Goal: Task Accomplishment & Management: Manage account settings

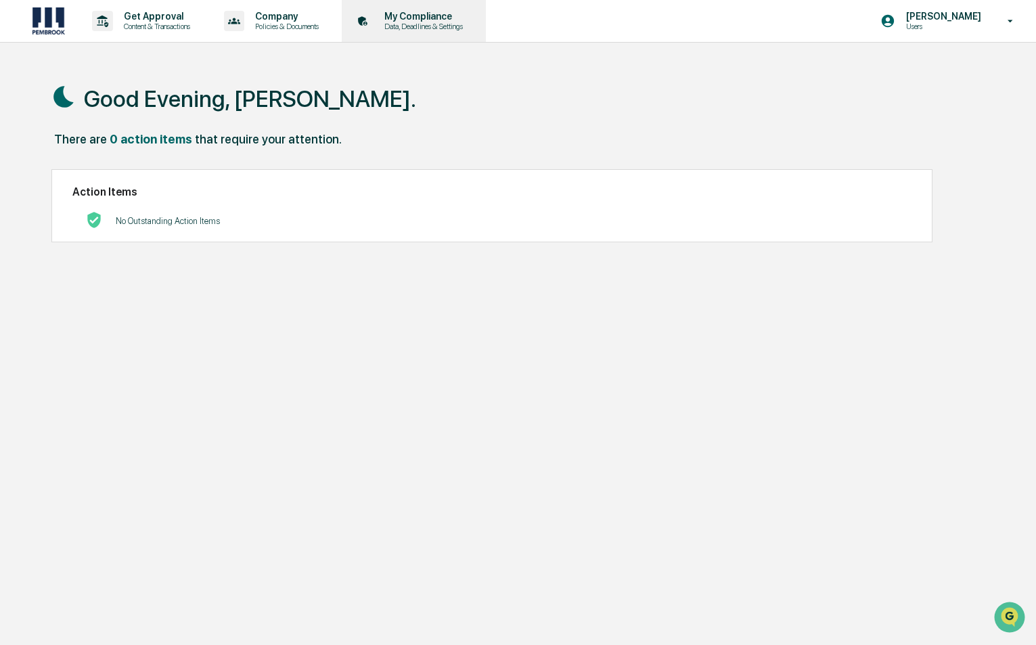
click at [415, 16] on p "My Compliance" at bounding box center [421, 16] width 96 height 11
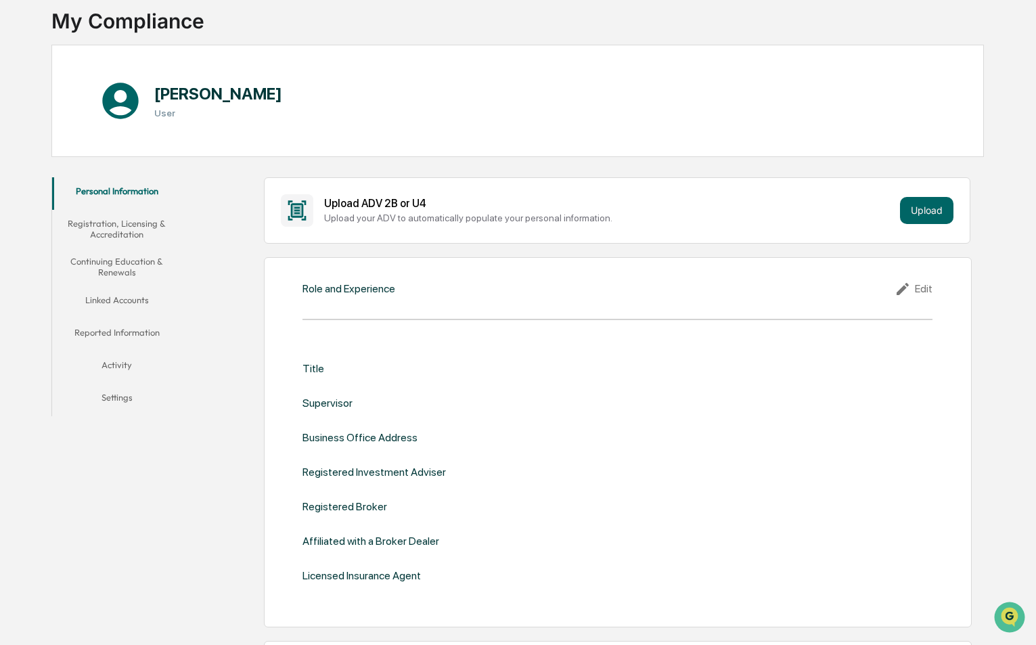
scroll to position [68, 0]
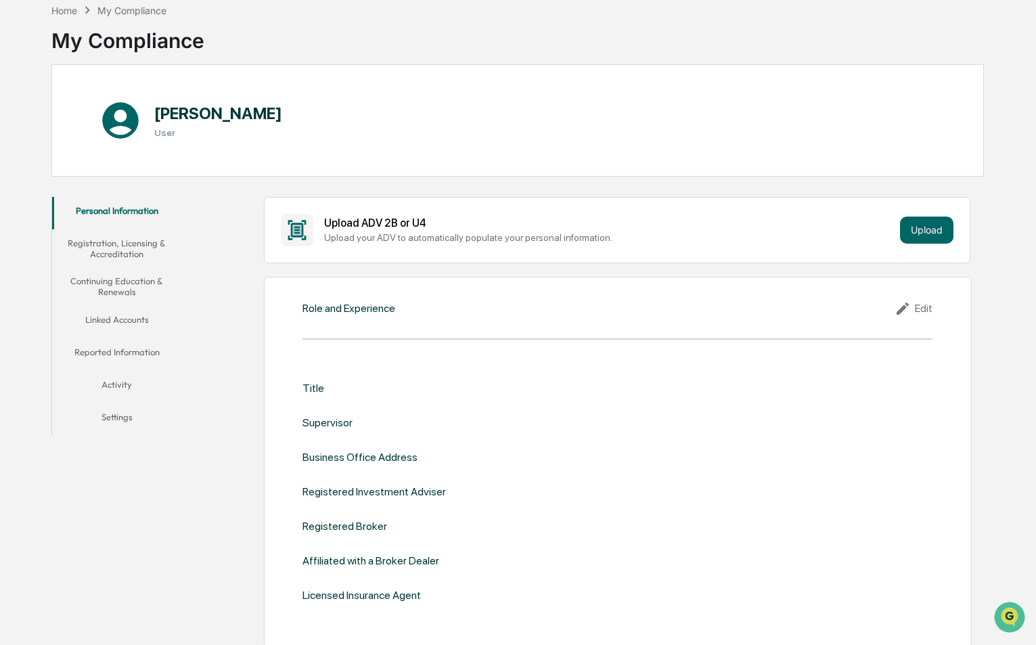
click at [126, 252] on button "Registration, Licensing & Accreditation" at bounding box center [117, 248] width 130 height 39
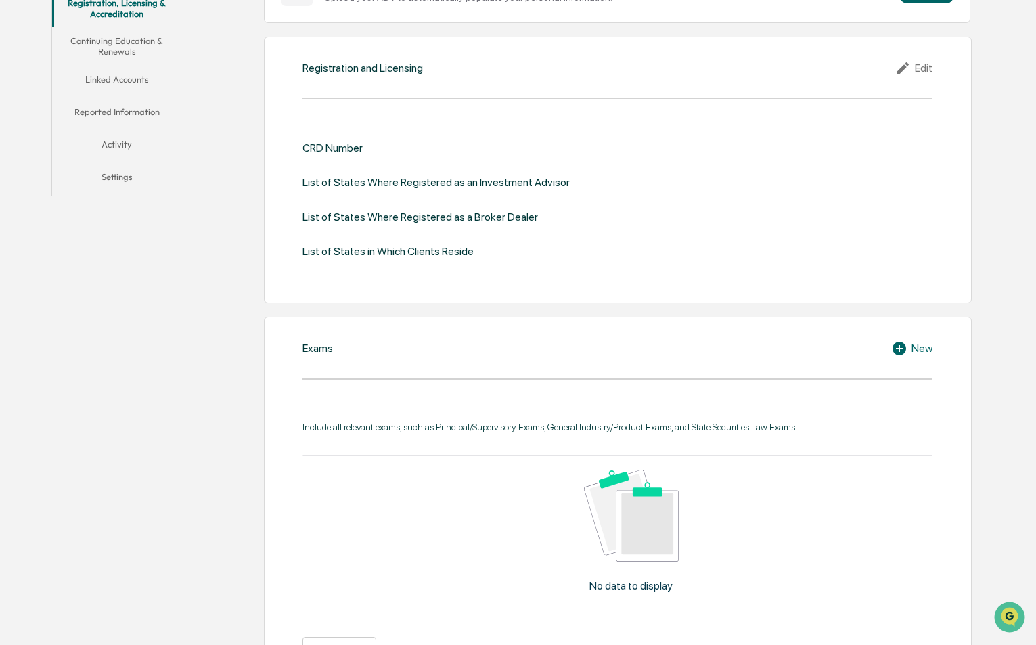
scroll to position [135, 0]
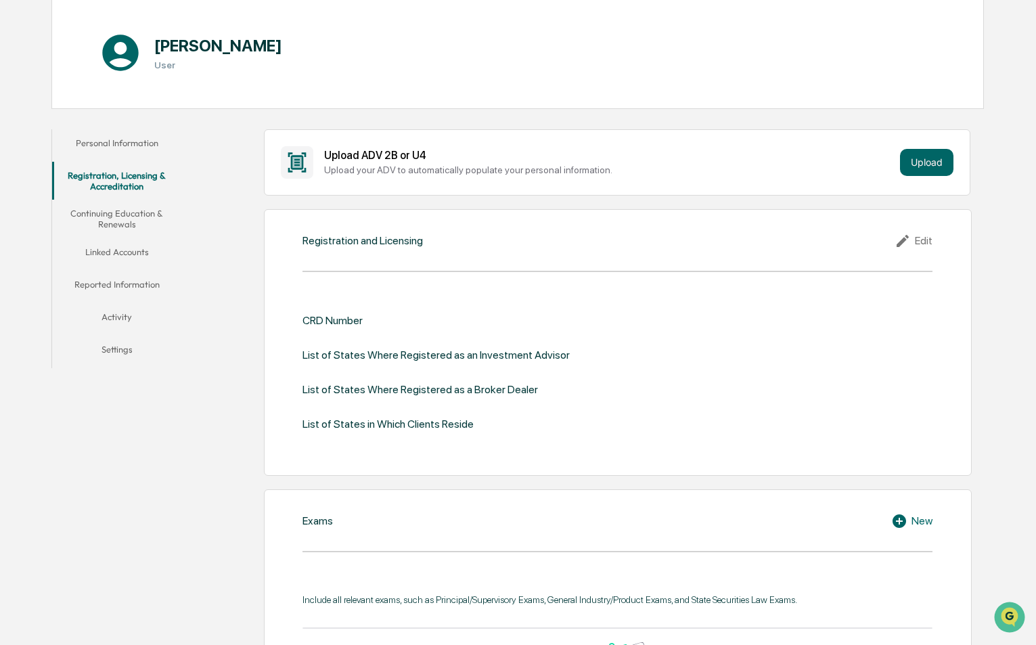
click at [129, 214] on button "Continuing Education & Renewals" at bounding box center [117, 219] width 130 height 39
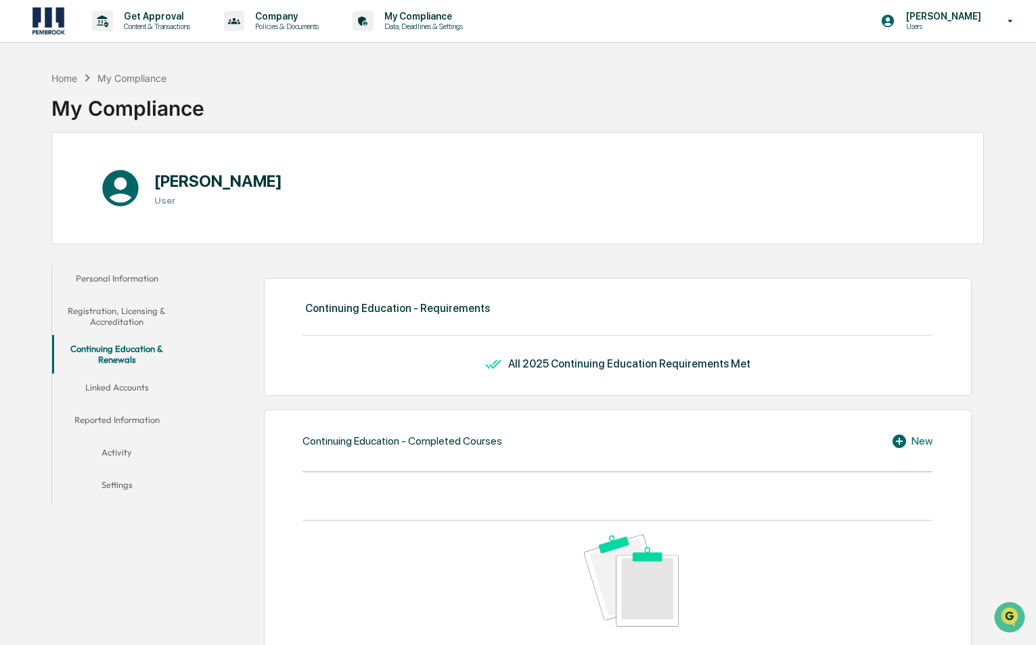
click at [133, 393] on button "Linked Accounts" at bounding box center [117, 389] width 130 height 32
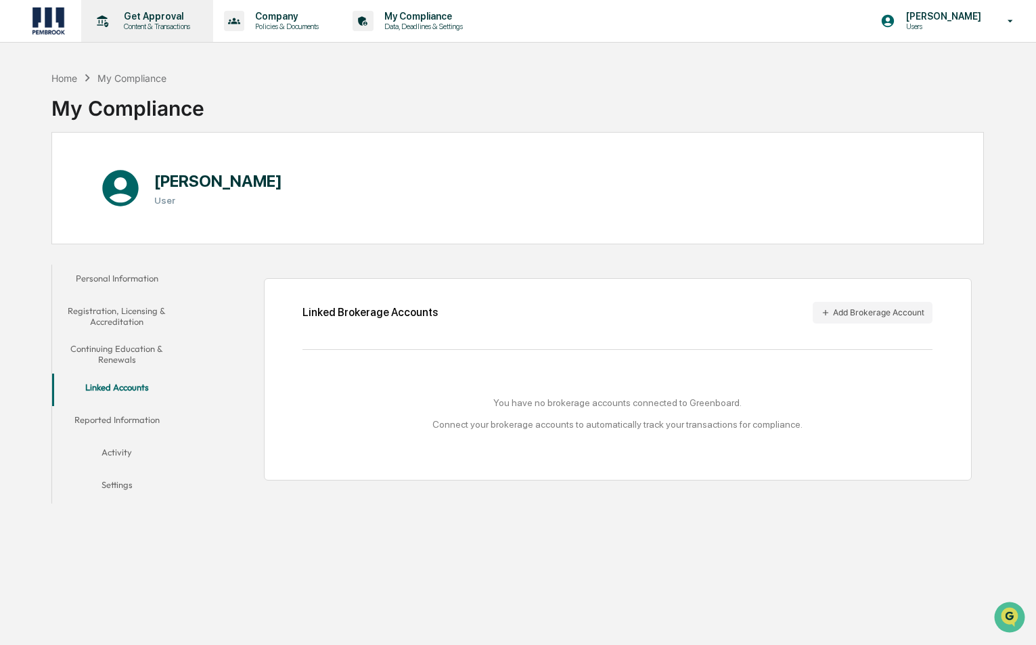
click at [186, 22] on p "Content & Transactions" at bounding box center [155, 26] width 84 height 9
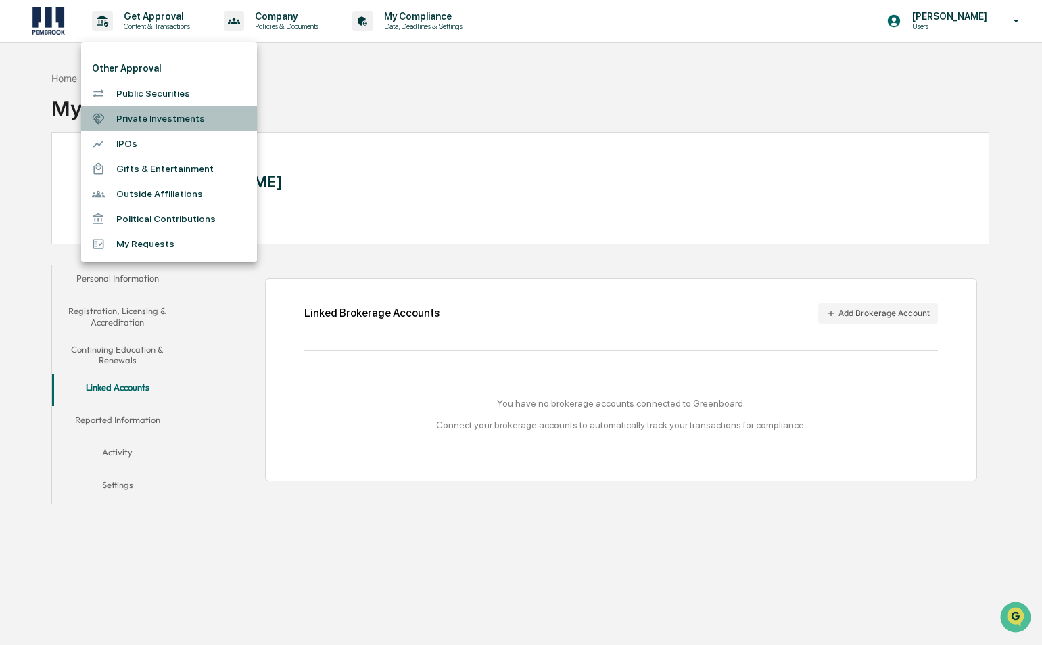
click at [154, 117] on li "Private Investments" at bounding box center [169, 118] width 176 height 25
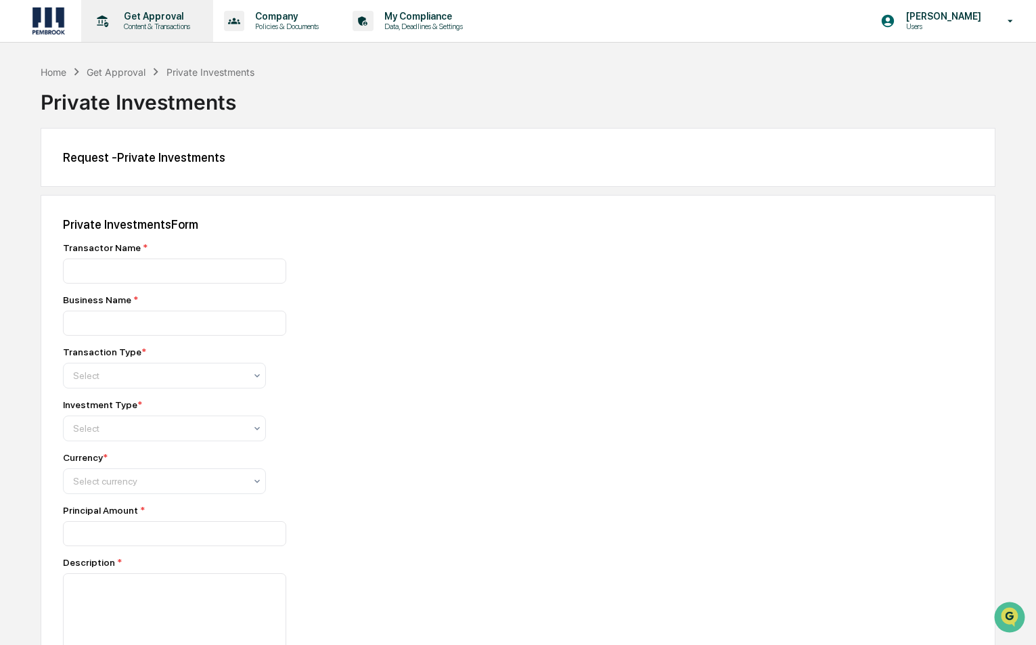
click at [124, 16] on p "Get Approval" at bounding box center [155, 16] width 84 height 11
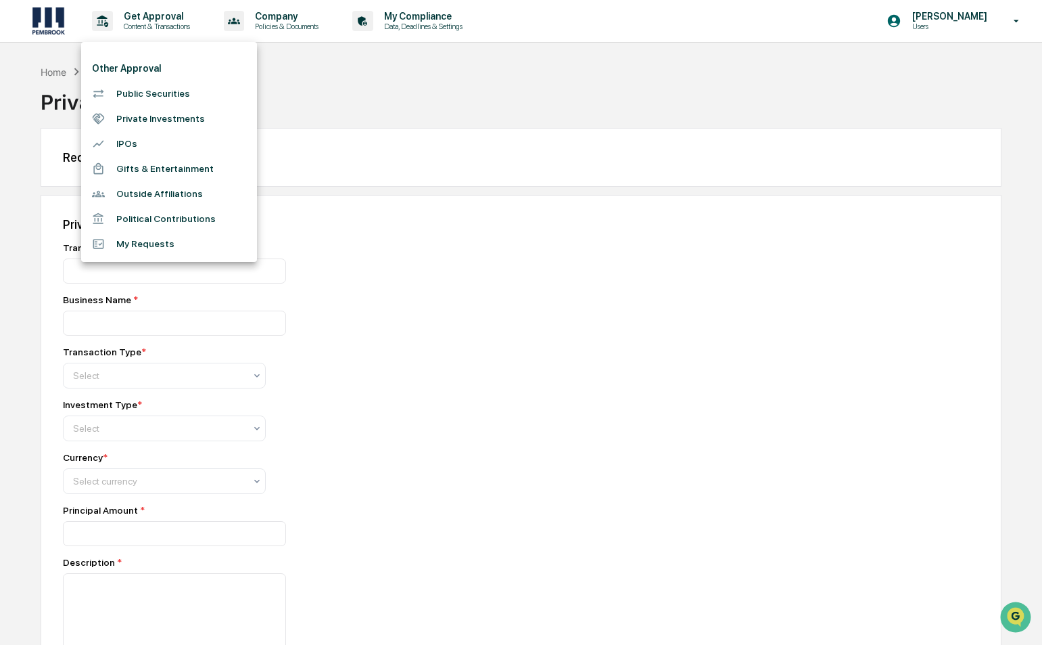
click at [373, 83] on div at bounding box center [521, 322] width 1042 height 645
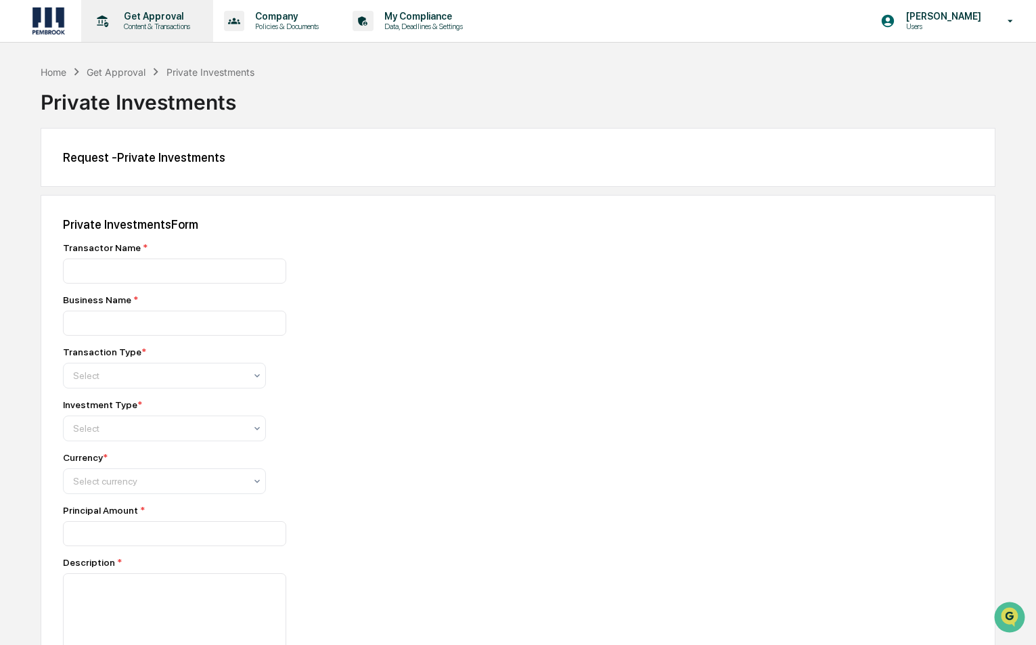
click at [159, 18] on p "Get Approval" at bounding box center [155, 16] width 84 height 11
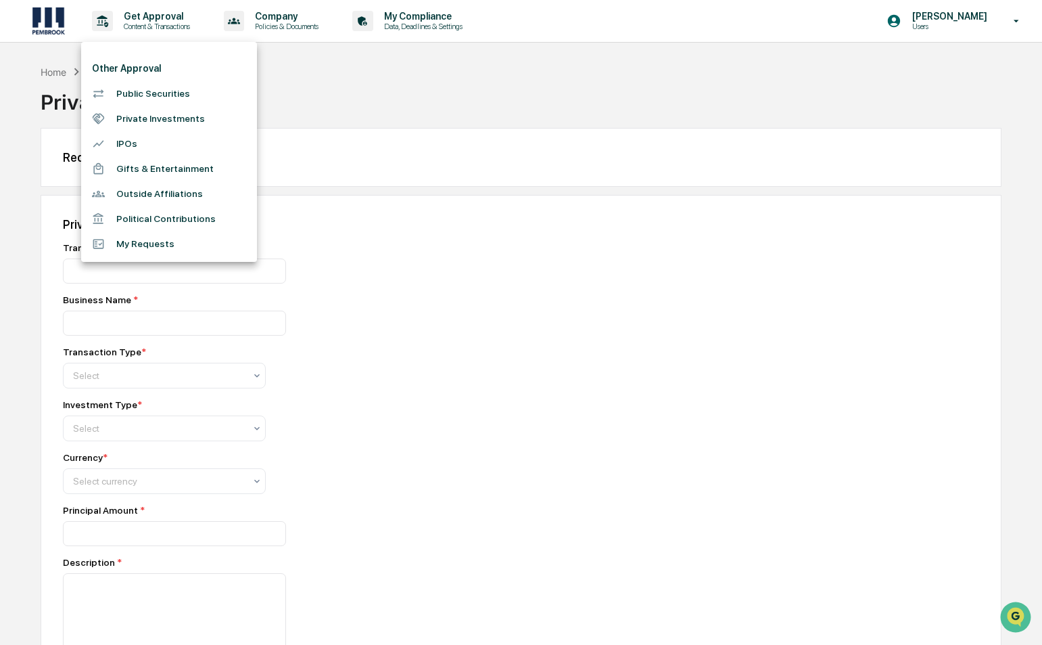
click at [366, 75] on div at bounding box center [521, 322] width 1042 height 645
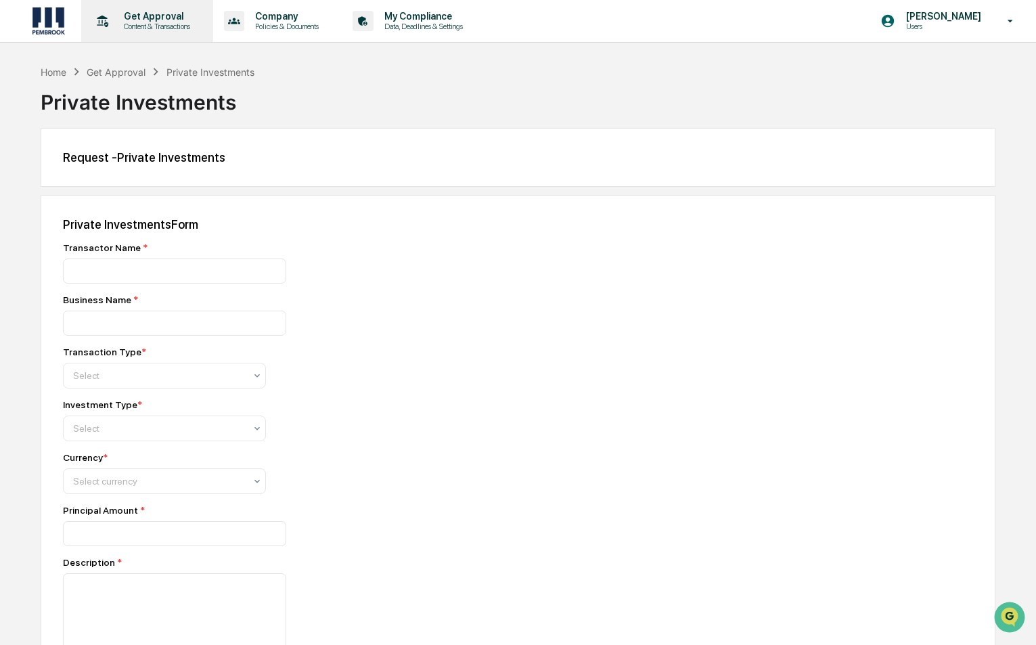
click at [158, 30] on p "Content & Transactions" at bounding box center [155, 26] width 84 height 9
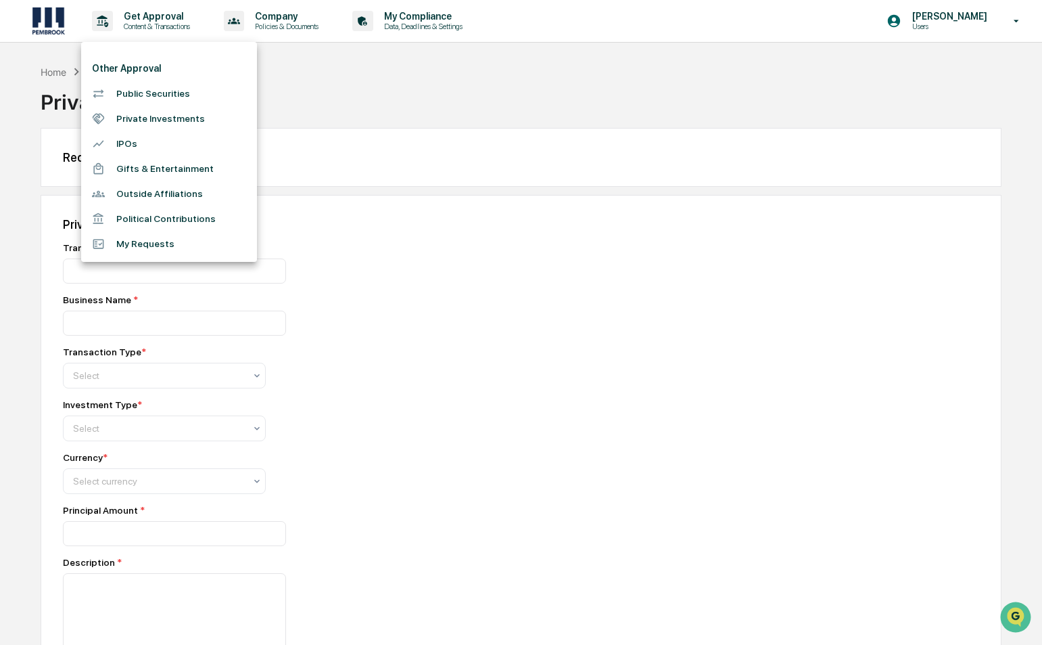
click at [152, 95] on li "Public Securities" at bounding box center [169, 93] width 176 height 25
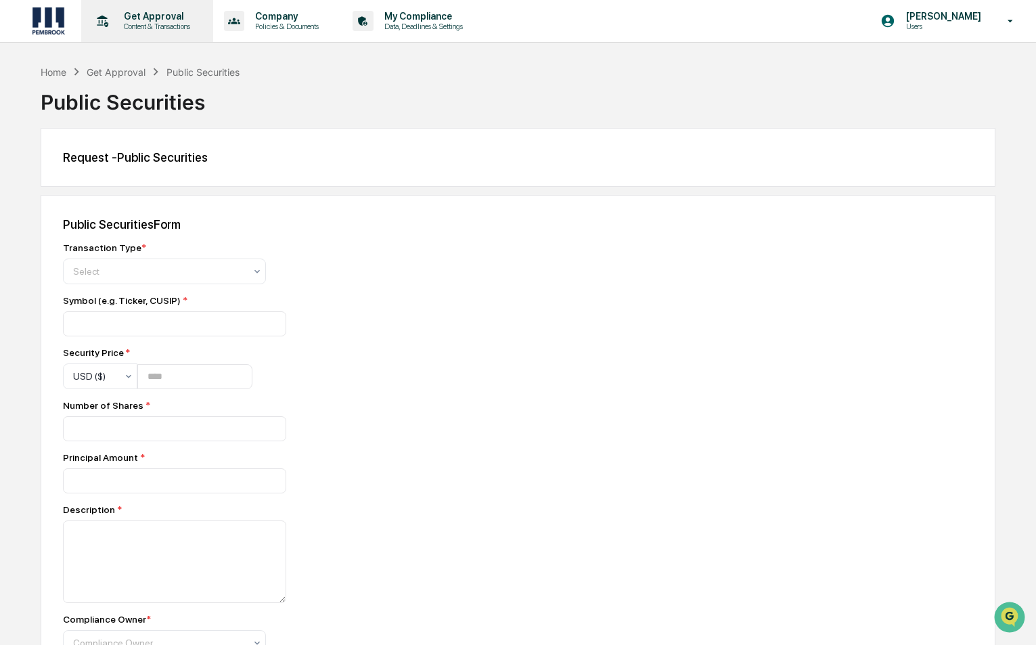
click at [167, 27] on p "Content & Transactions" at bounding box center [155, 26] width 84 height 9
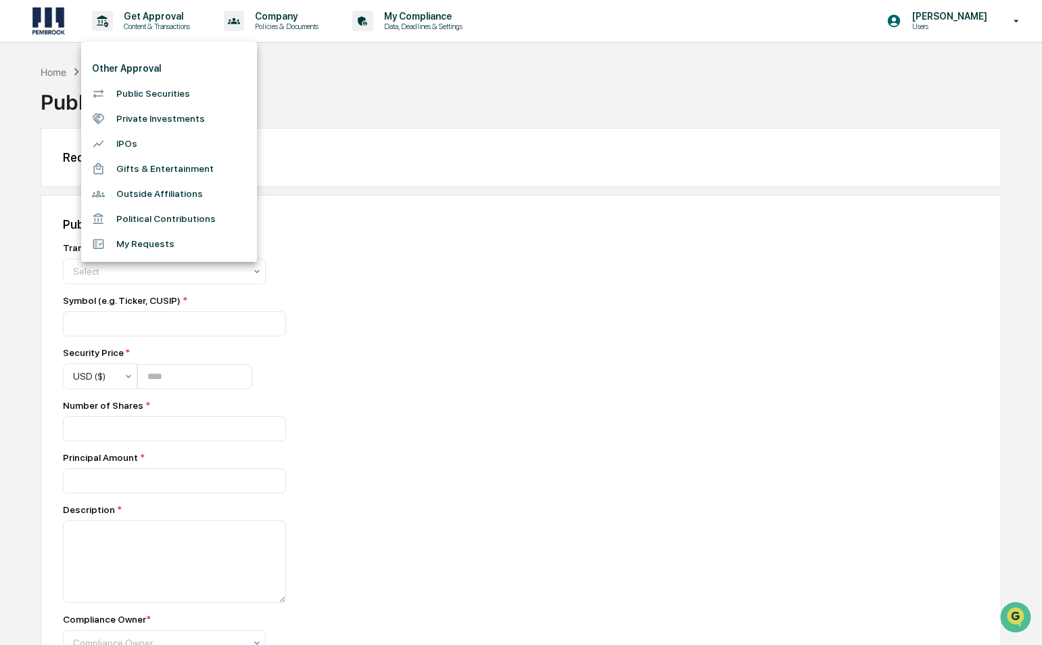
click at [279, 25] on div at bounding box center [521, 322] width 1042 height 645
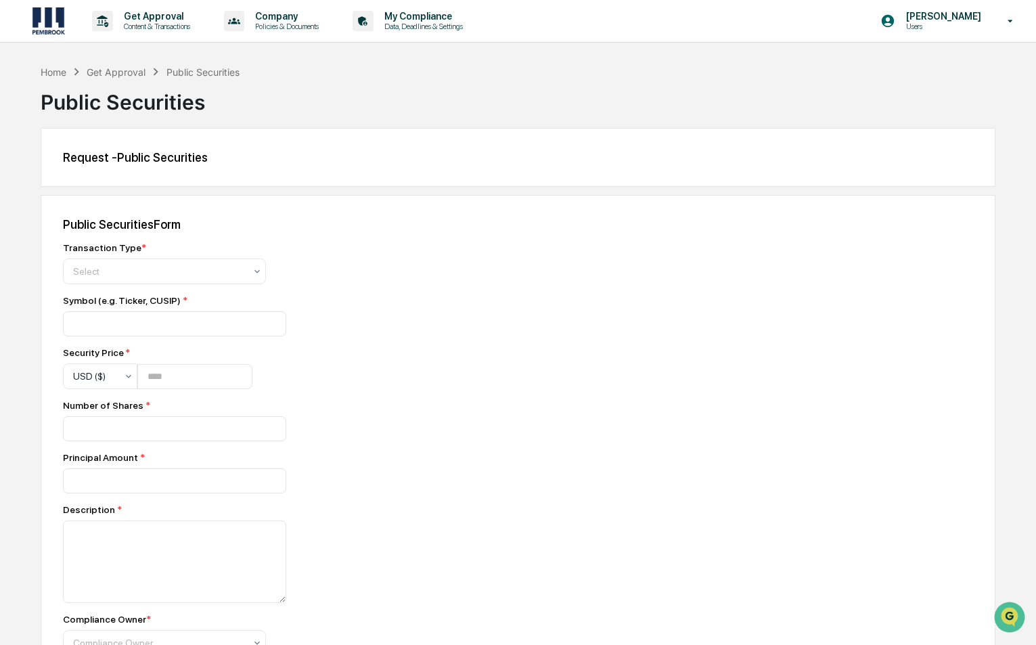
click at [285, 24] on p "Policies & Documents" at bounding box center [284, 26] width 81 height 9
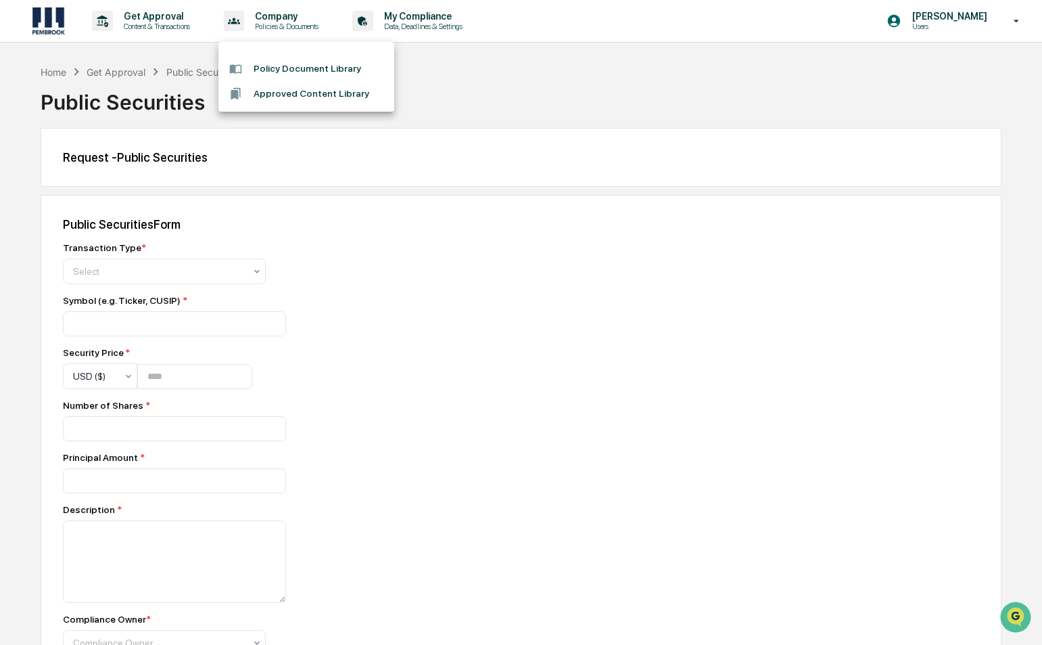
click at [418, 27] on div at bounding box center [521, 322] width 1042 height 645
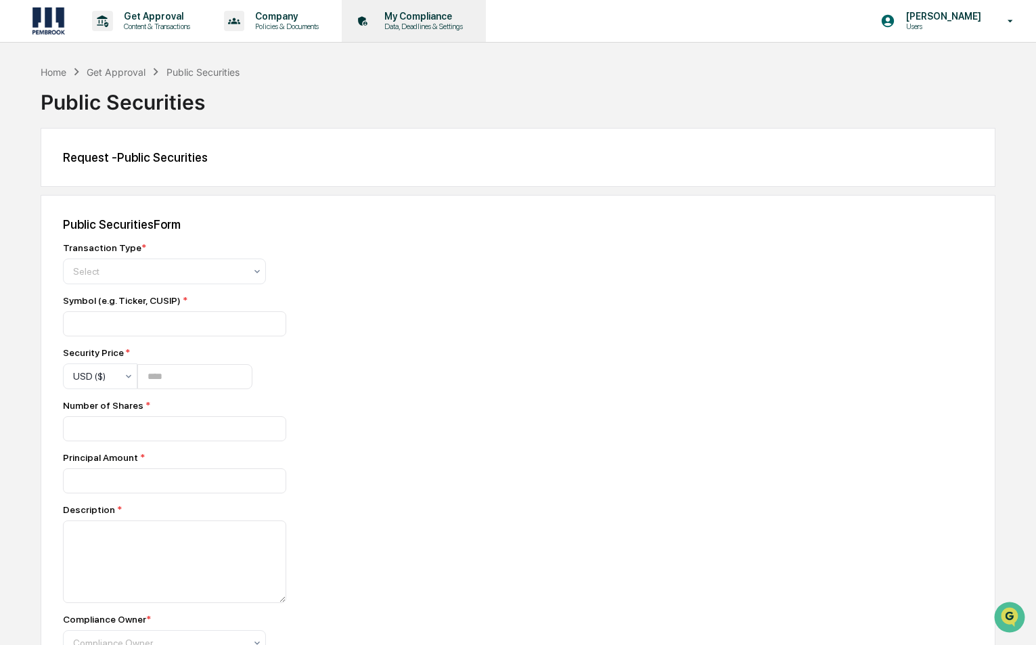
click at [420, 20] on p "My Compliance" at bounding box center [421, 16] width 96 height 11
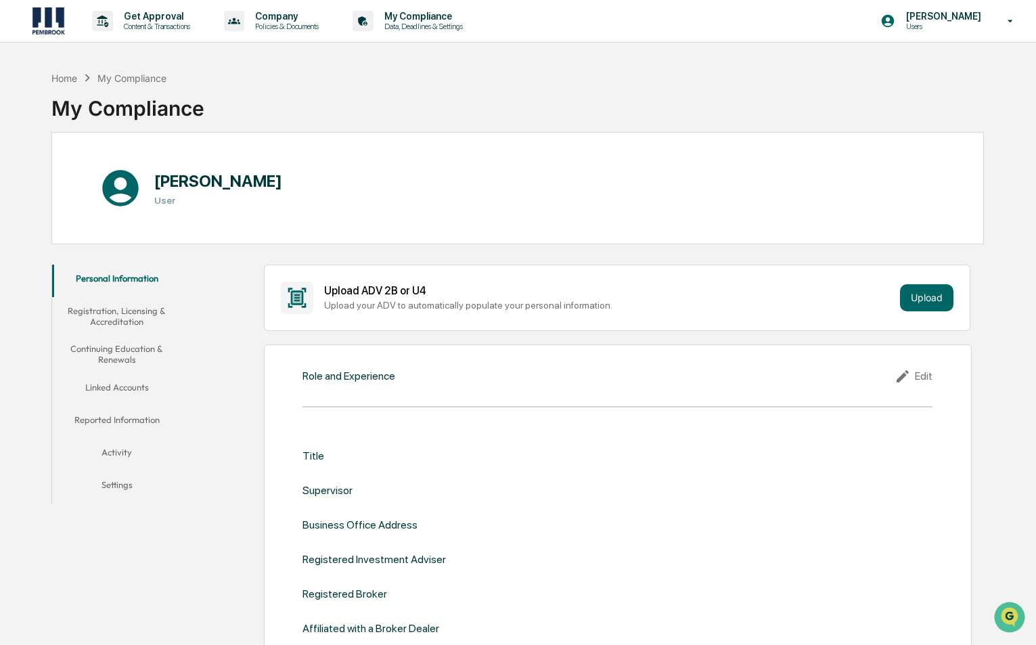
click at [118, 388] on button "Linked Accounts" at bounding box center [117, 389] width 130 height 32
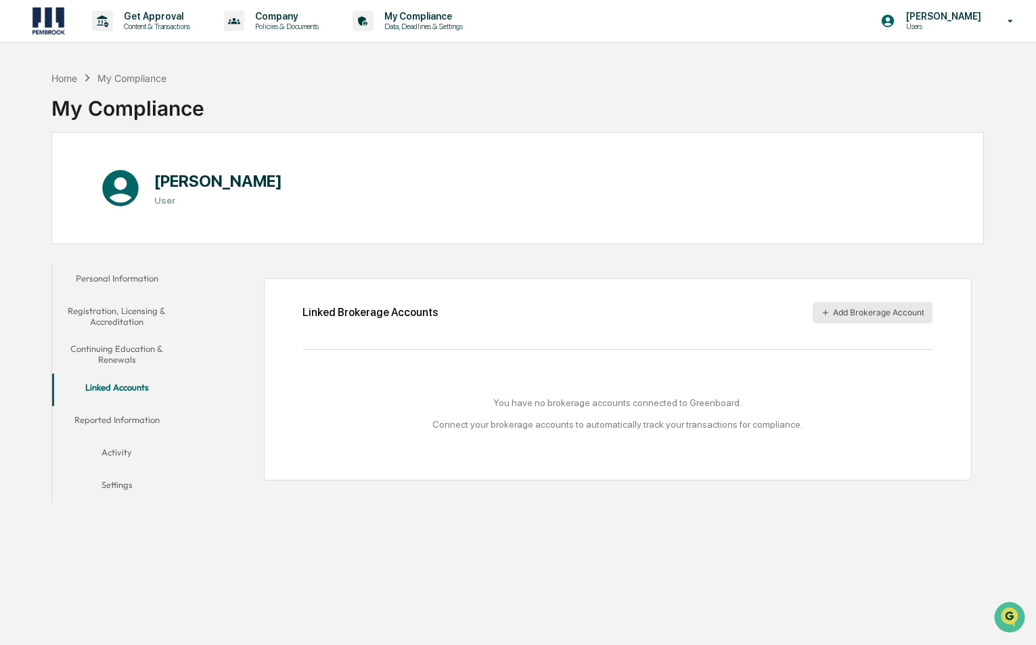
click at [888, 312] on button "Add Brokerage Account" at bounding box center [872, 313] width 120 height 22
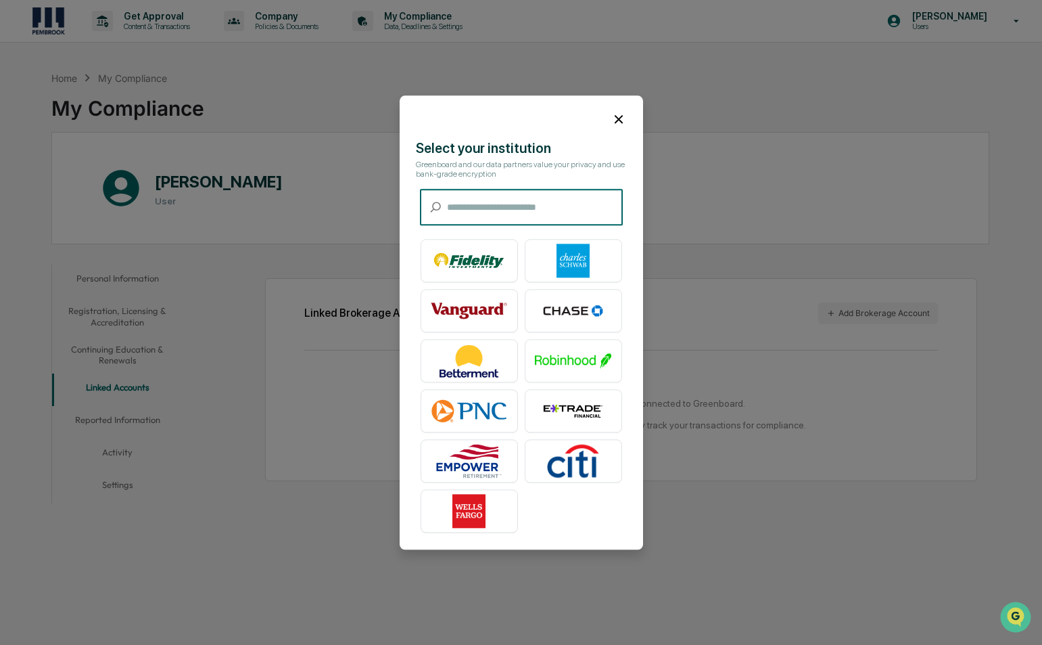
click at [510, 210] on input "text" at bounding box center [535, 207] width 176 height 36
click at [493, 243] on div at bounding box center [469, 260] width 97 height 43
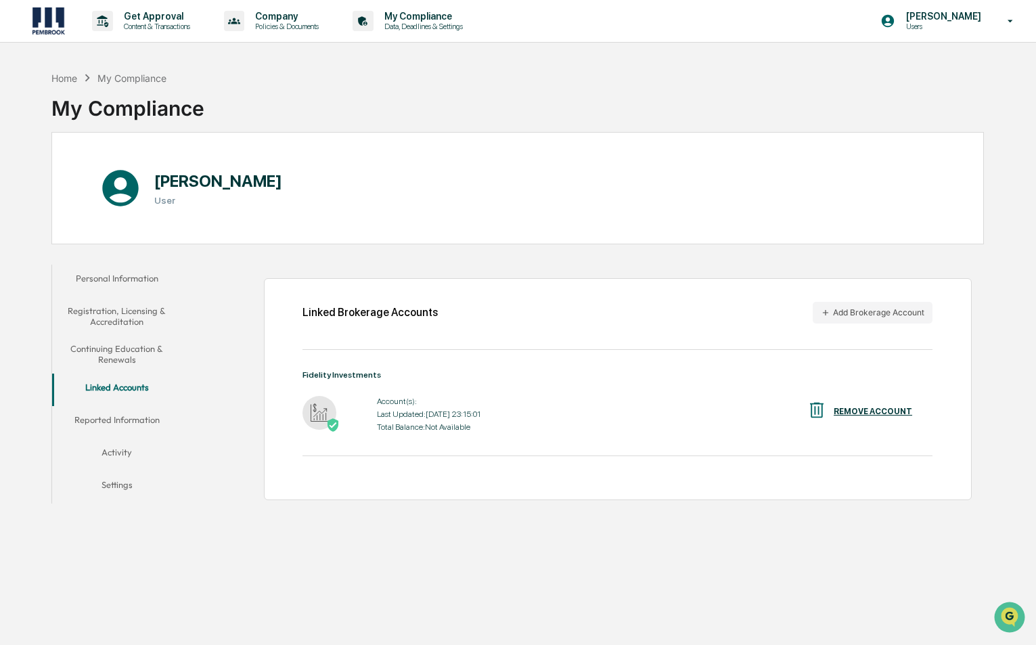
scroll to position [64, 0]
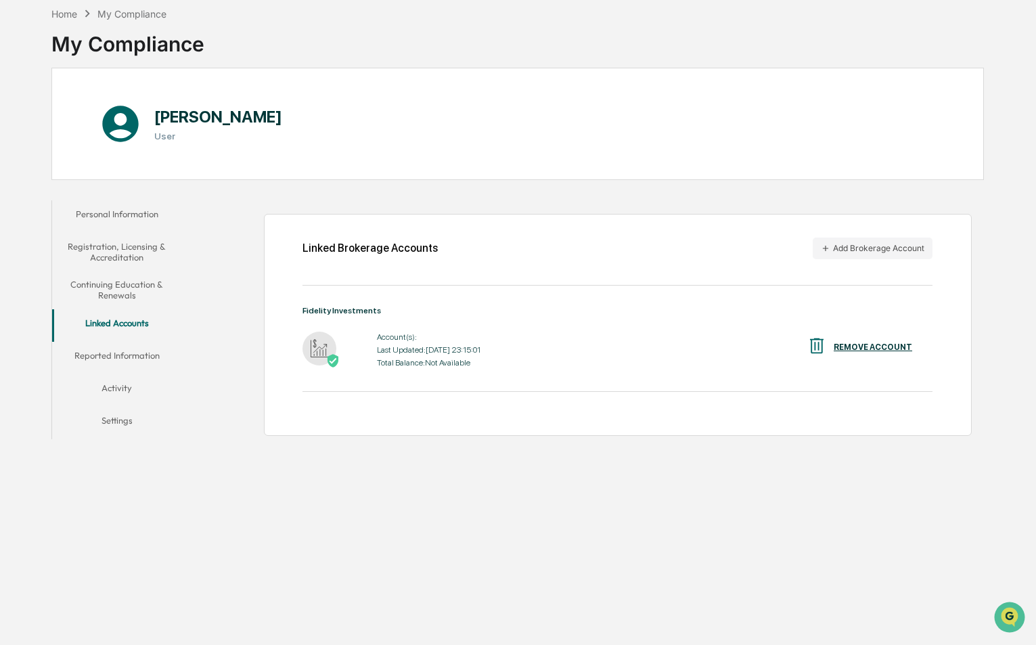
click at [324, 344] on img at bounding box center [319, 348] width 34 height 34
click at [121, 353] on button "Reported Information" at bounding box center [117, 358] width 130 height 32
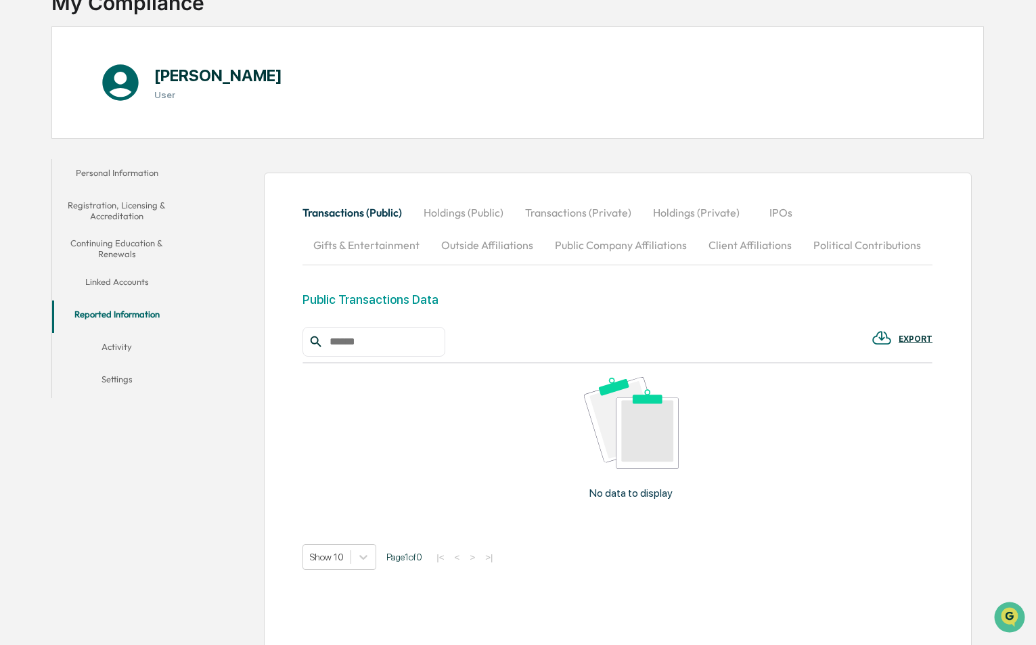
scroll to position [124, 0]
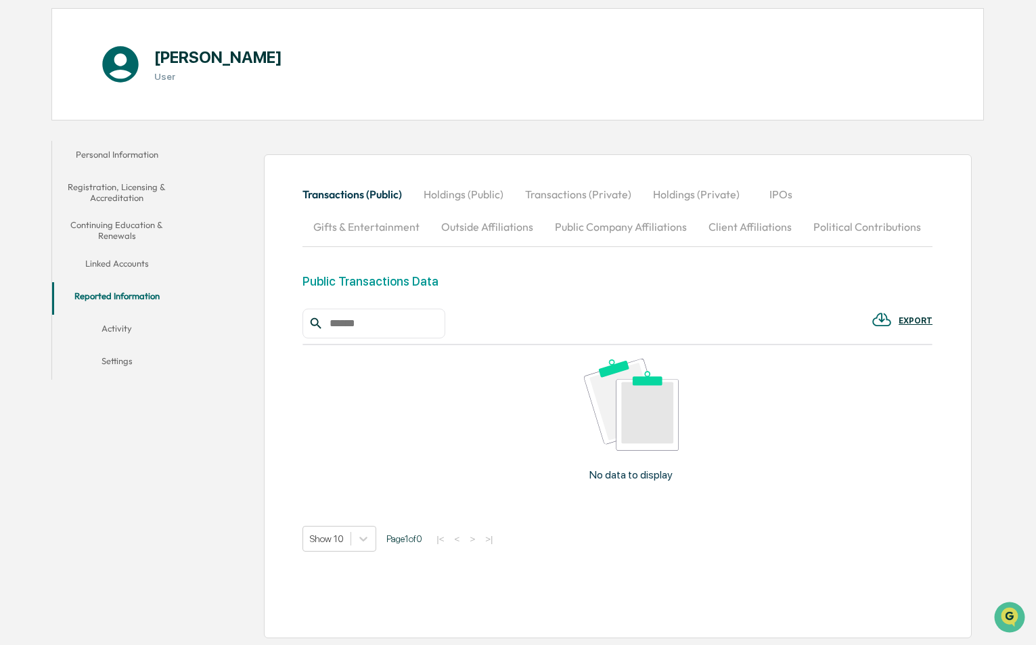
click at [106, 332] on button "Activity" at bounding box center [117, 331] width 130 height 32
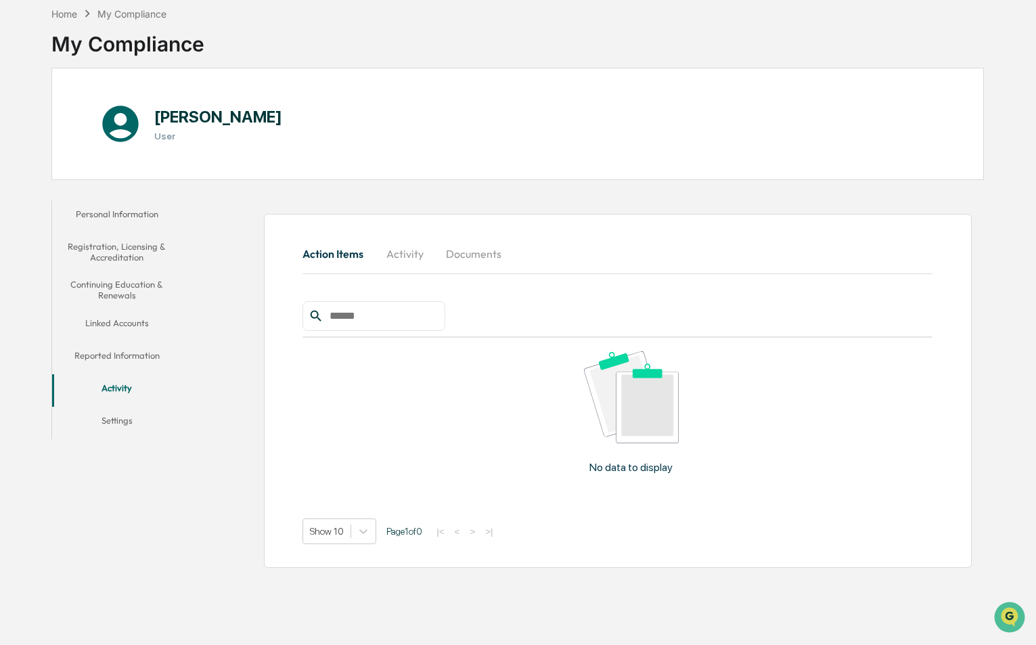
click at [410, 256] on button "Activity" at bounding box center [404, 253] width 61 height 32
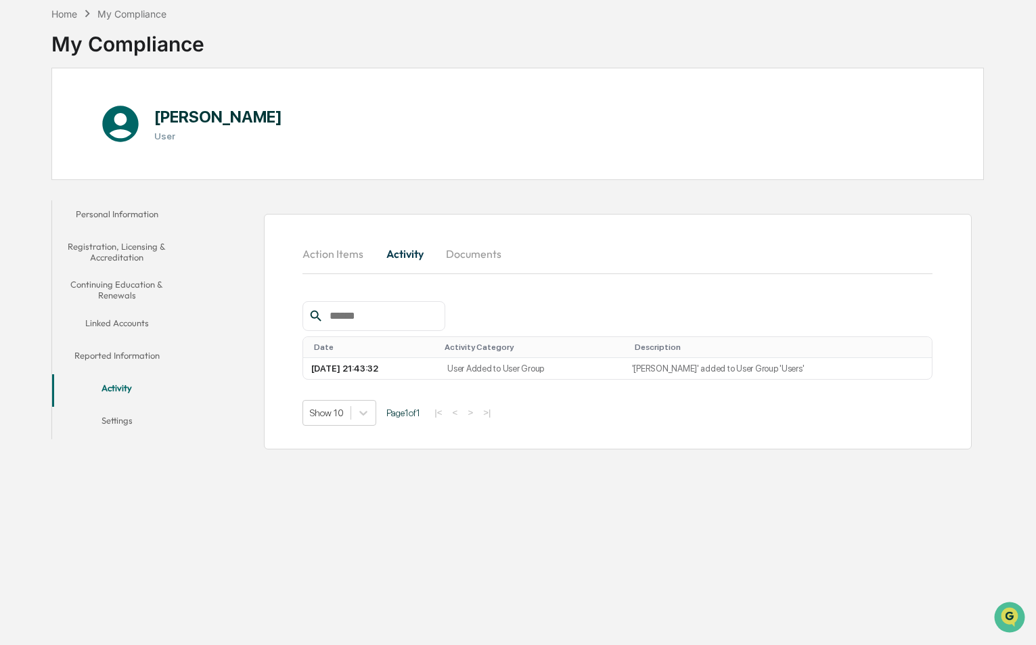
click at [474, 252] on button "Documents" at bounding box center [473, 253] width 77 height 32
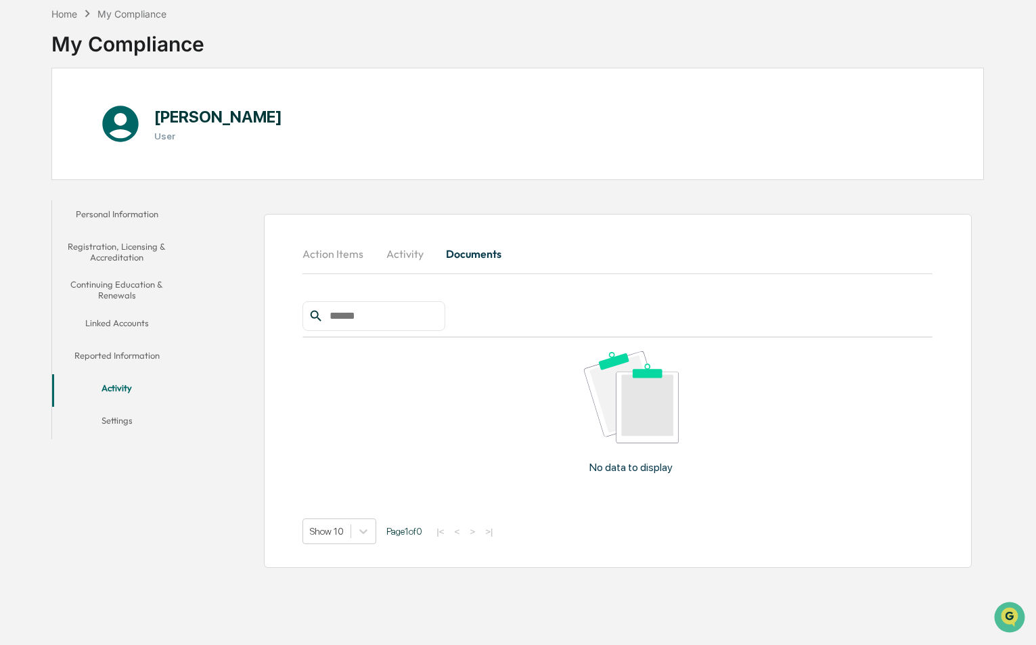
click at [424, 256] on button "Activity" at bounding box center [404, 253] width 61 height 32
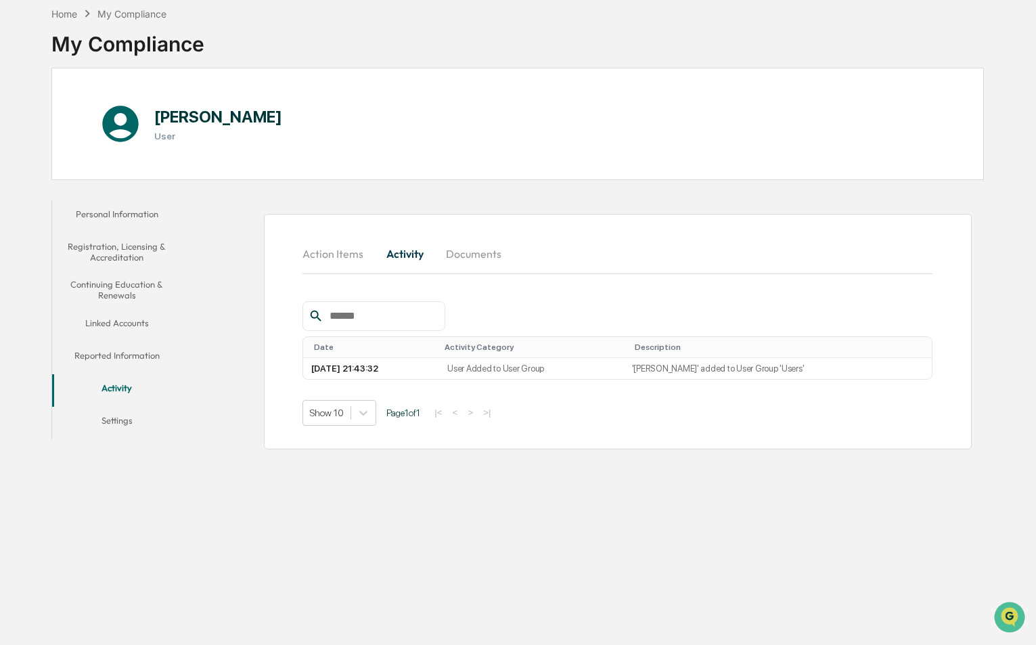
click at [338, 254] on button "Action Items" at bounding box center [338, 253] width 72 height 32
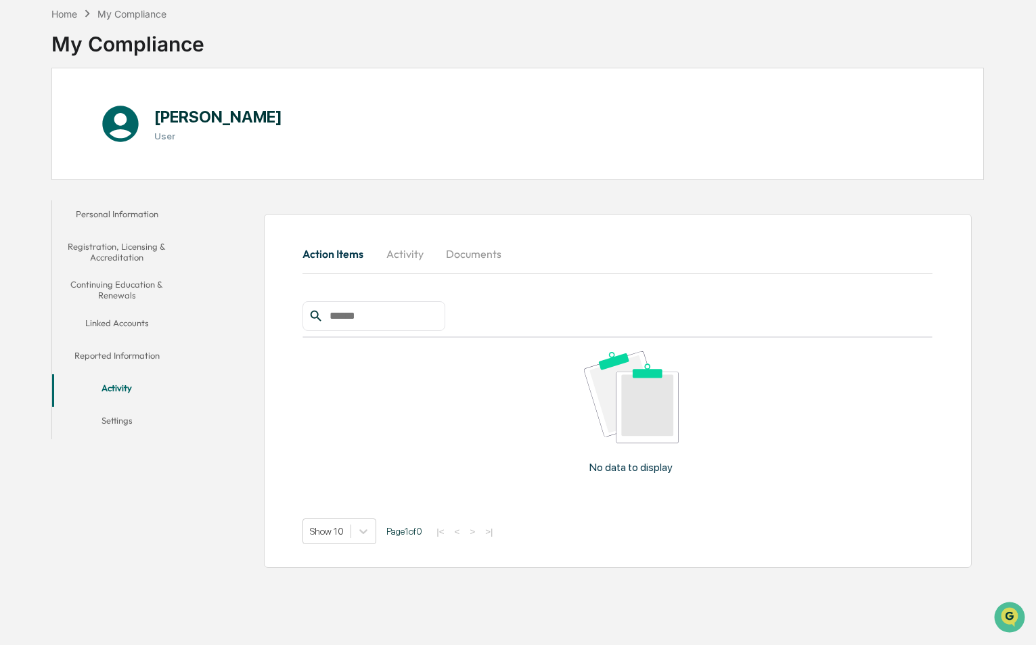
click at [130, 325] on button "Linked Accounts" at bounding box center [117, 325] width 130 height 32
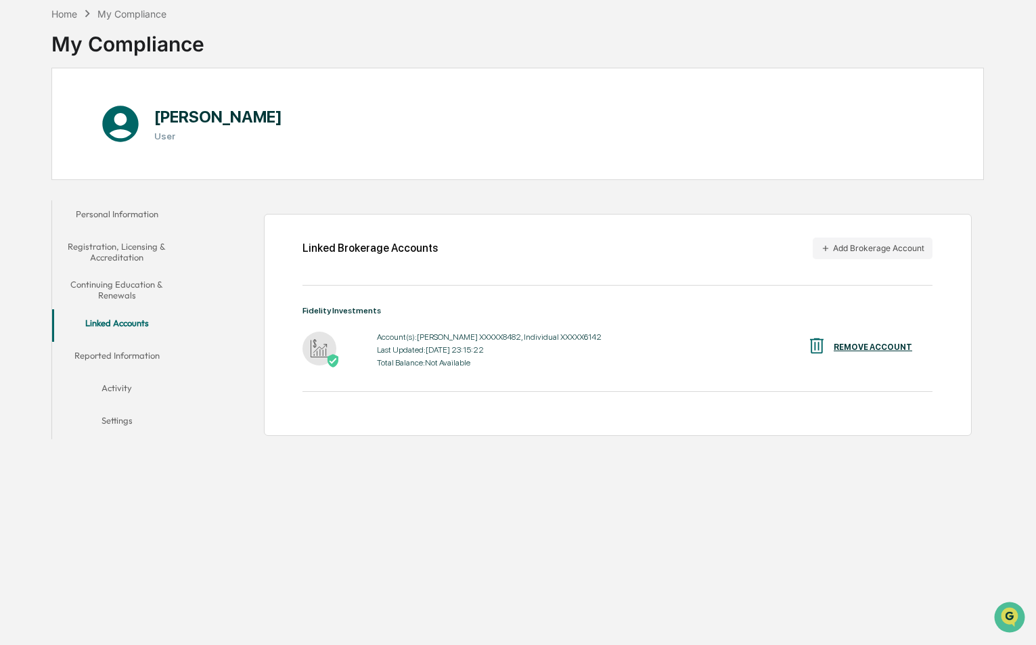
click at [129, 285] on button "Continuing Education & Renewals" at bounding box center [117, 290] width 130 height 39
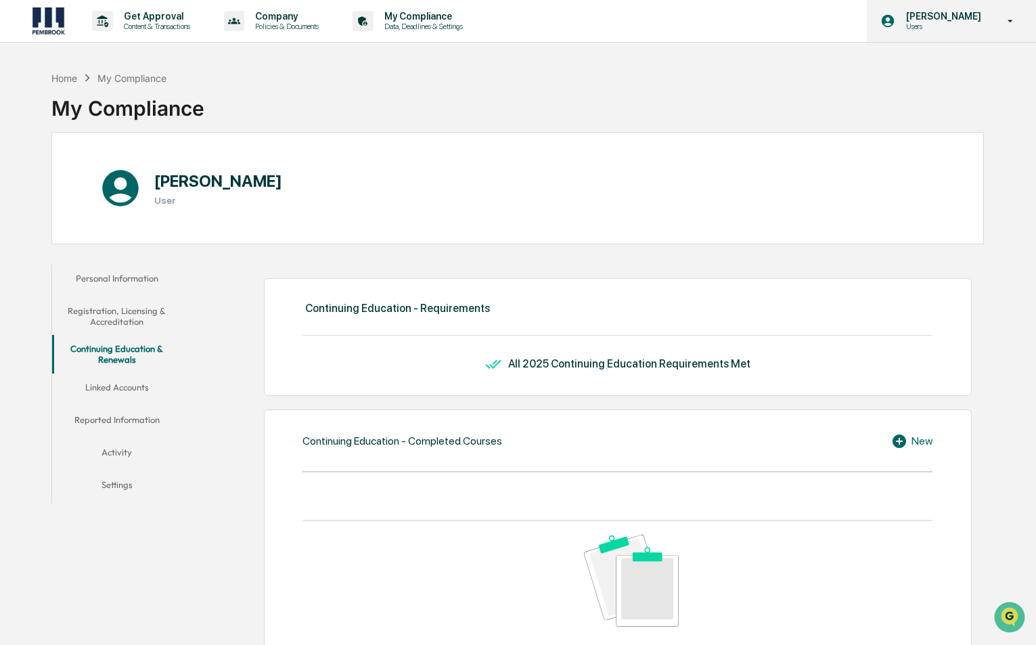
click at [969, 8] on div "[PERSON_NAME] Users" at bounding box center [950, 21] width 169 height 42
